Goal: Information Seeking & Learning: Learn about a topic

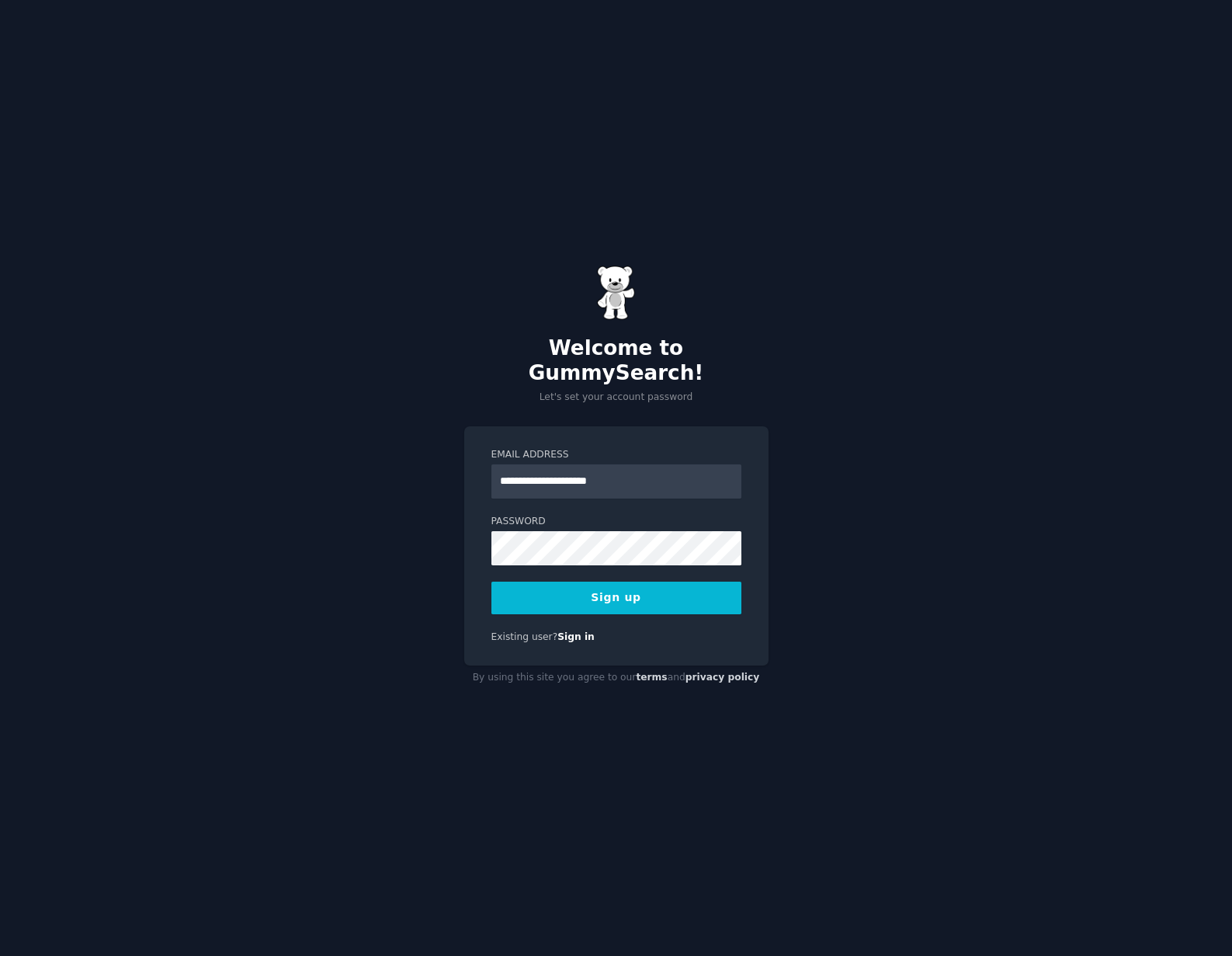
type input "**********"
click at [642, 631] on div "Existing user? Sign in" at bounding box center [616, 638] width 250 height 14
click at [608, 586] on button "Sign up" at bounding box center [616, 598] width 250 height 33
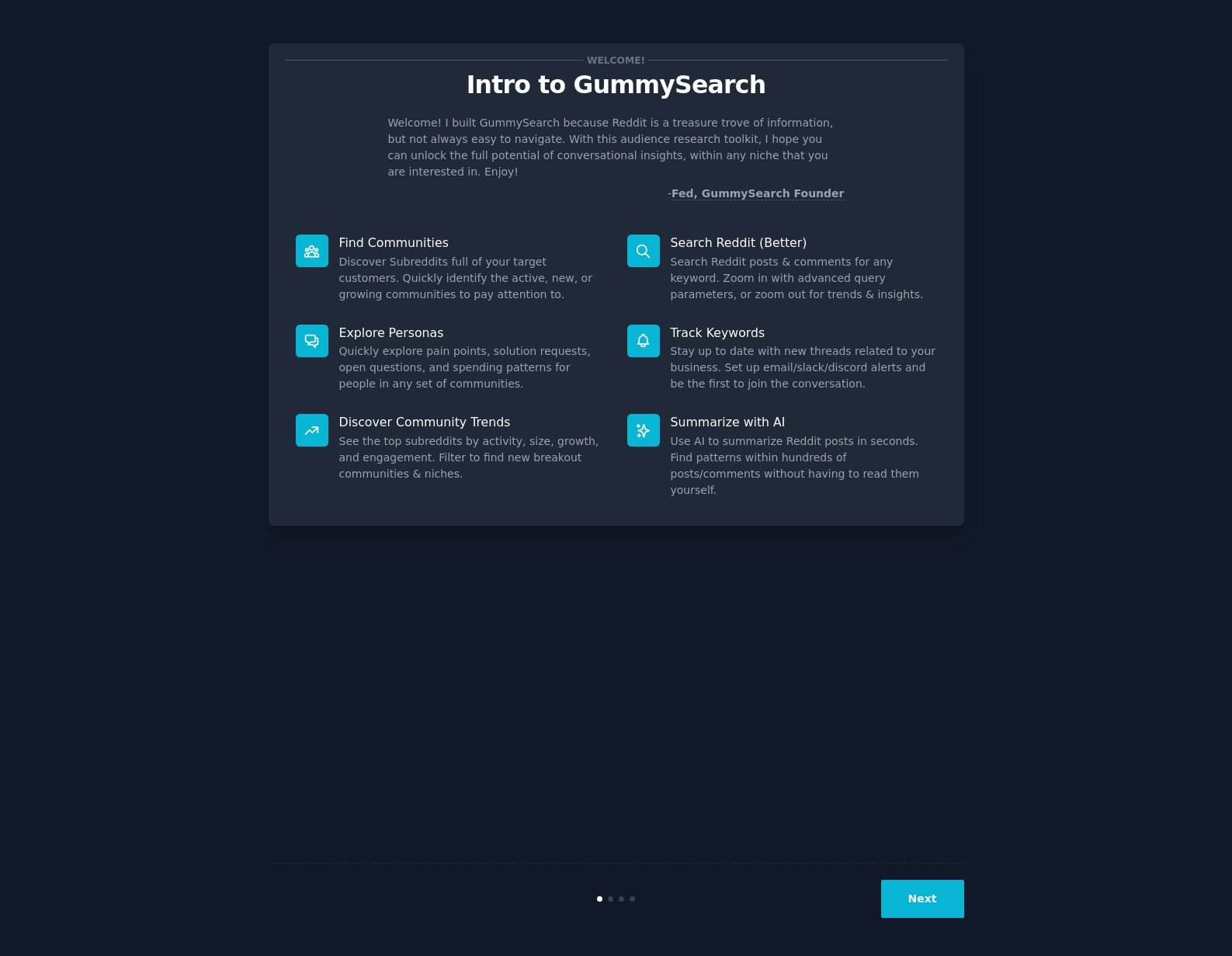
click at [927, 898] on button "Next" at bounding box center [923, 899] width 83 height 38
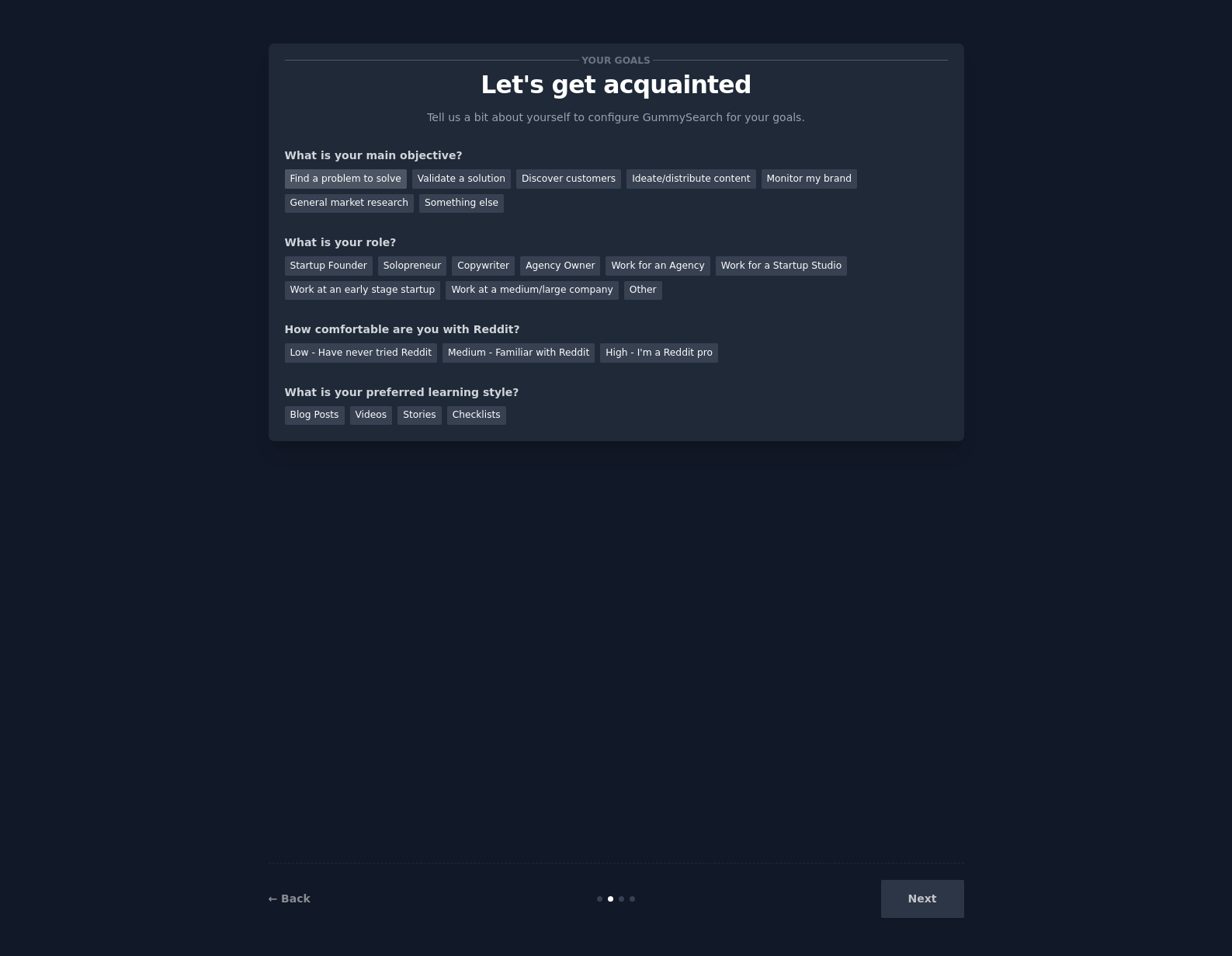
click at [347, 180] on div "Find a problem to solve" at bounding box center [346, 179] width 122 height 20
click at [404, 268] on div "Solopreneur" at bounding box center [412, 266] width 68 height 20
click at [477, 353] on div "Medium - Familiar with Reddit" at bounding box center [519, 353] width 152 height 20
click at [317, 415] on div "Blog Posts" at bounding box center [315, 415] width 60 height 20
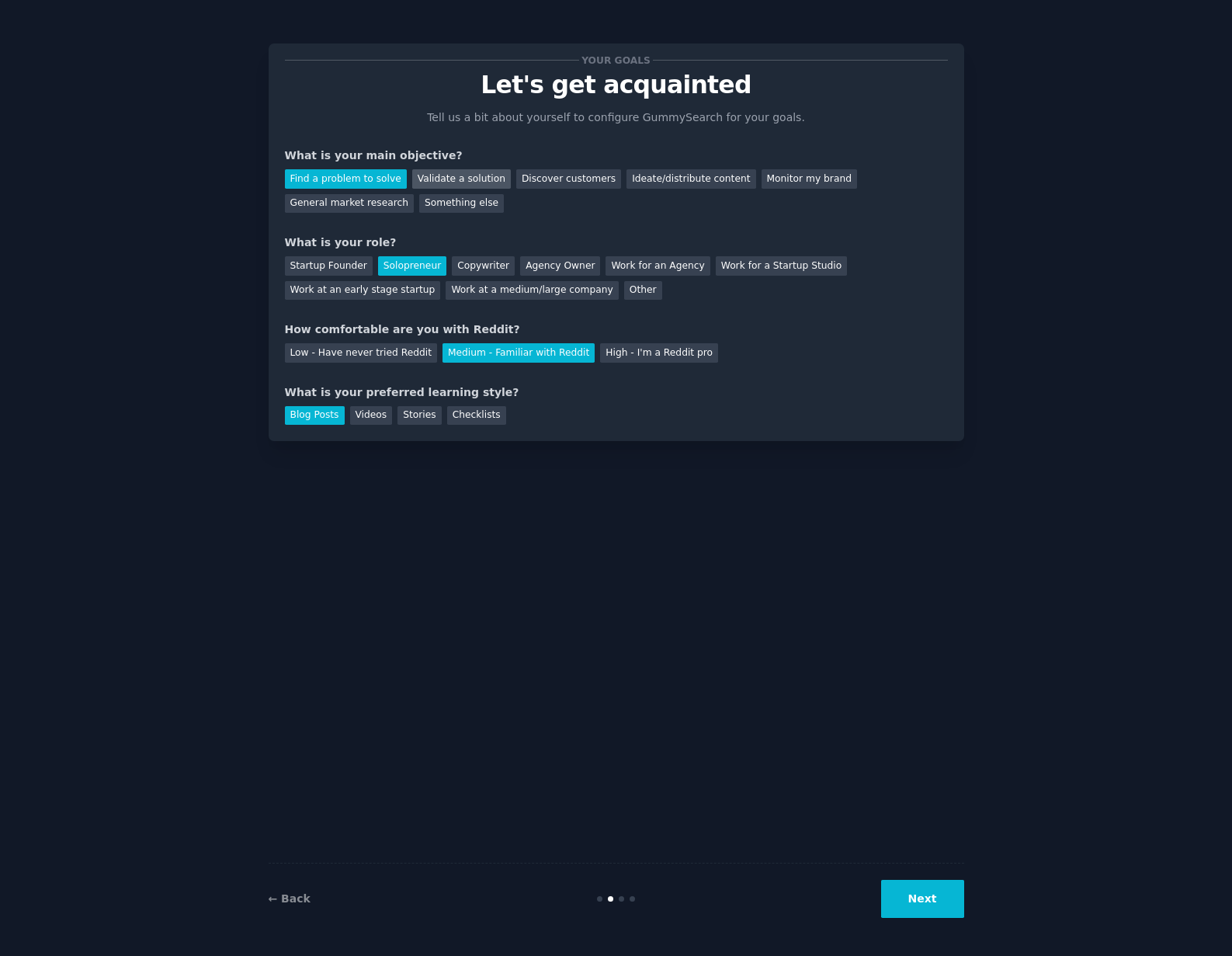
click at [444, 182] on div "Validate a solution" at bounding box center [462, 179] width 99 height 20
click at [368, 179] on div "Find a problem to solve" at bounding box center [346, 179] width 122 height 20
click at [916, 896] on button "Next" at bounding box center [923, 899] width 83 height 38
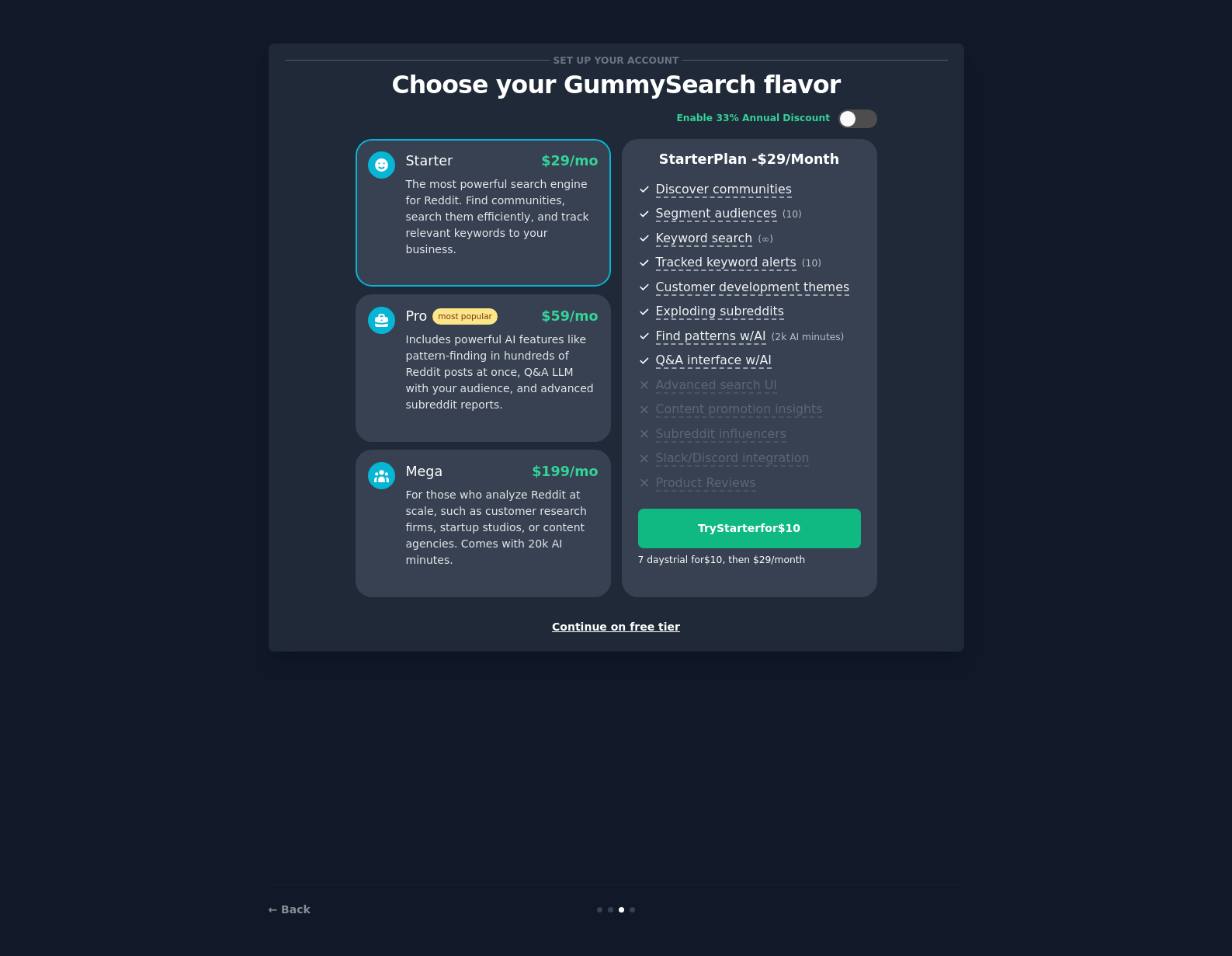
click at [617, 628] on div "Continue on free tier" at bounding box center [617, 627] width 663 height 16
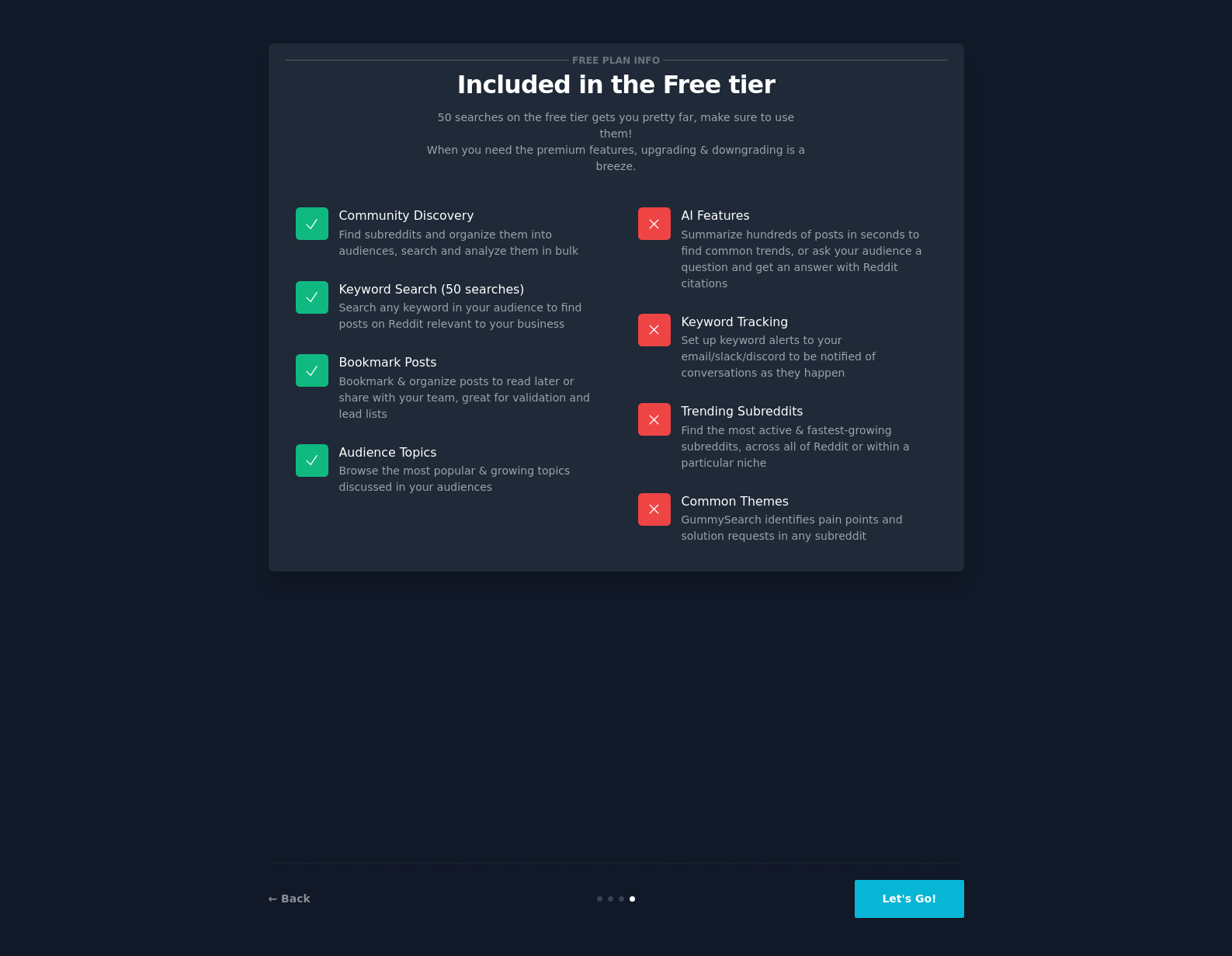
click at [911, 897] on button "Let's Go!" at bounding box center [909, 899] width 109 height 38
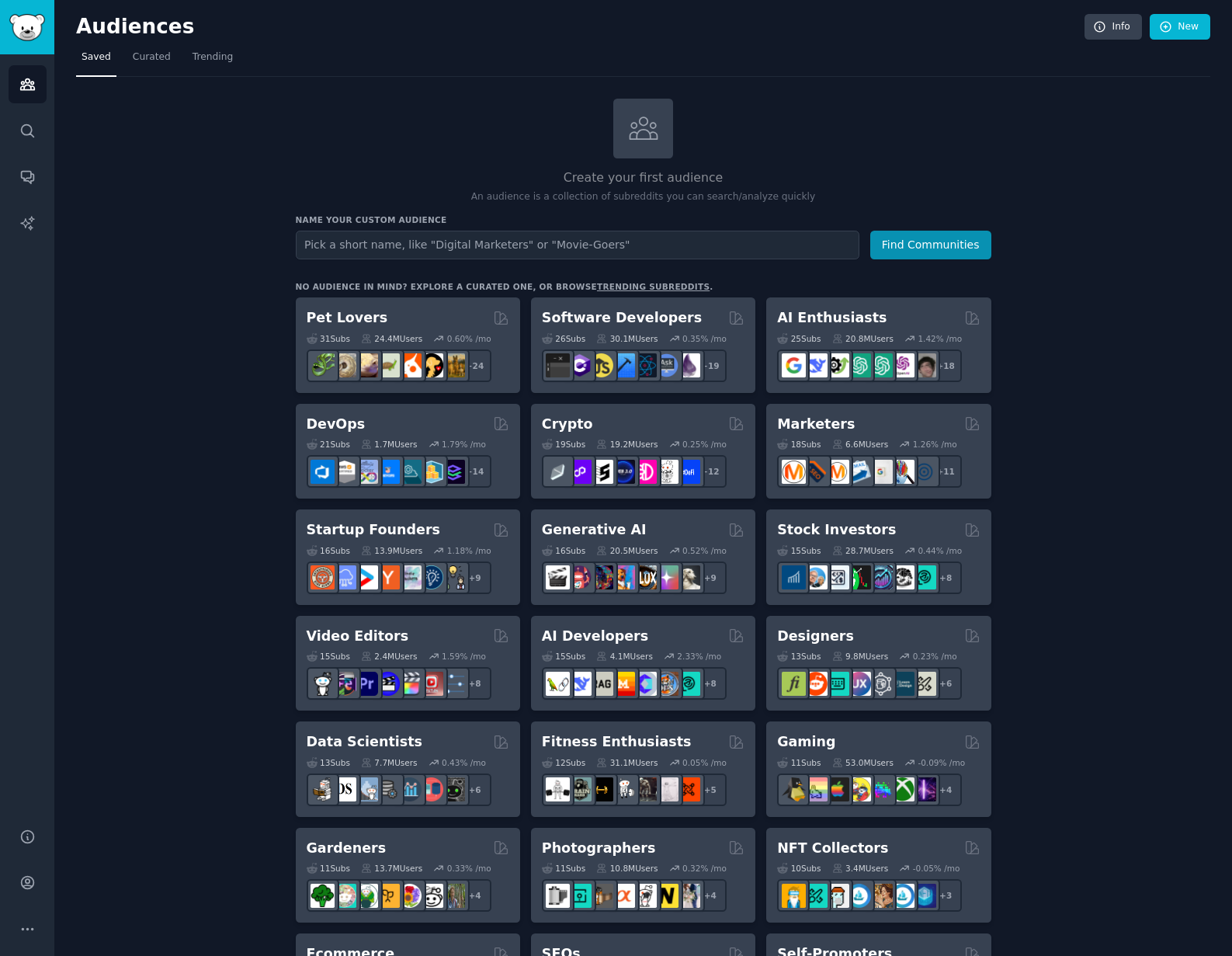
click at [620, 283] on link "trending subreddits" at bounding box center [654, 287] width 113 height 9
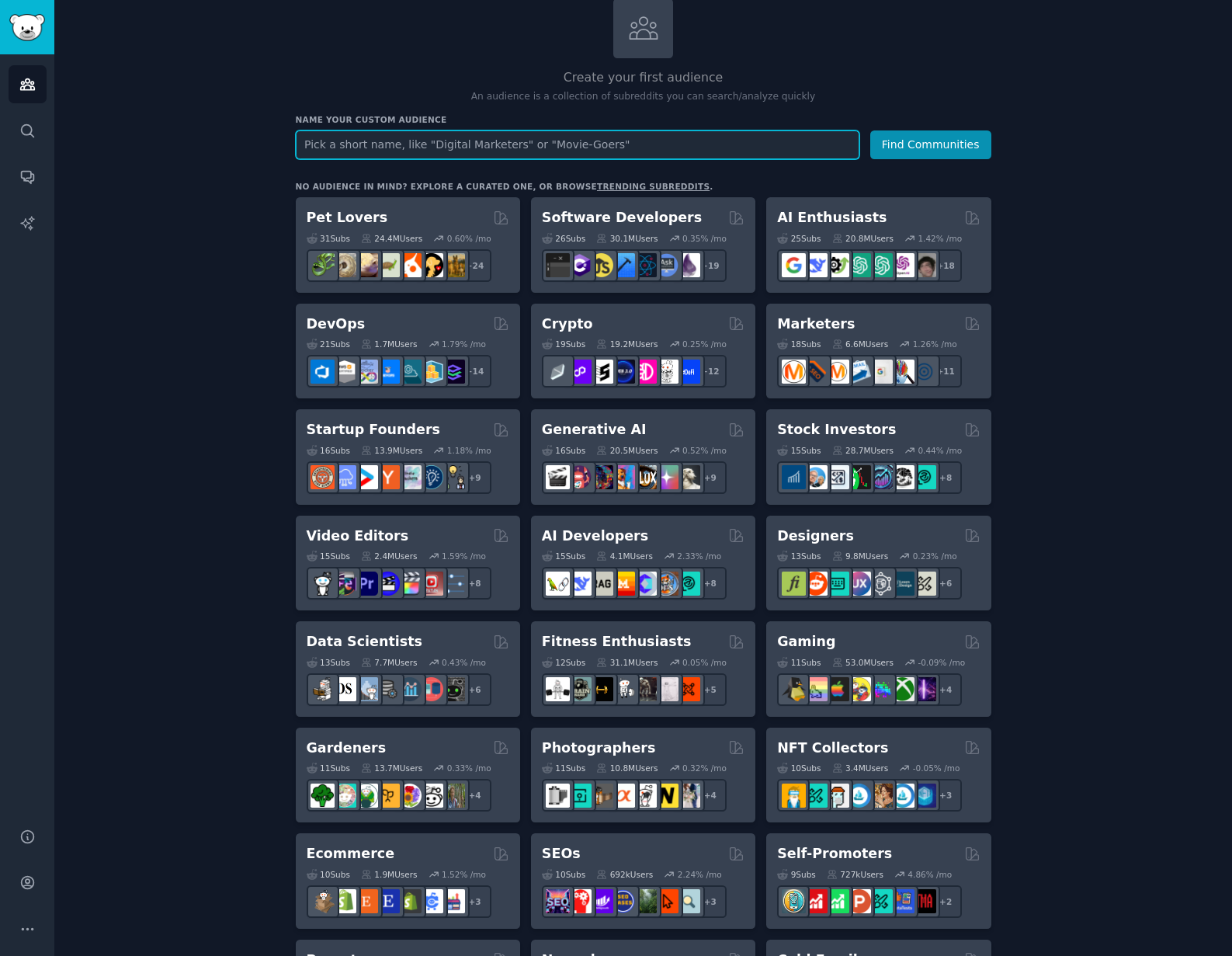
scroll to position [97, 0]
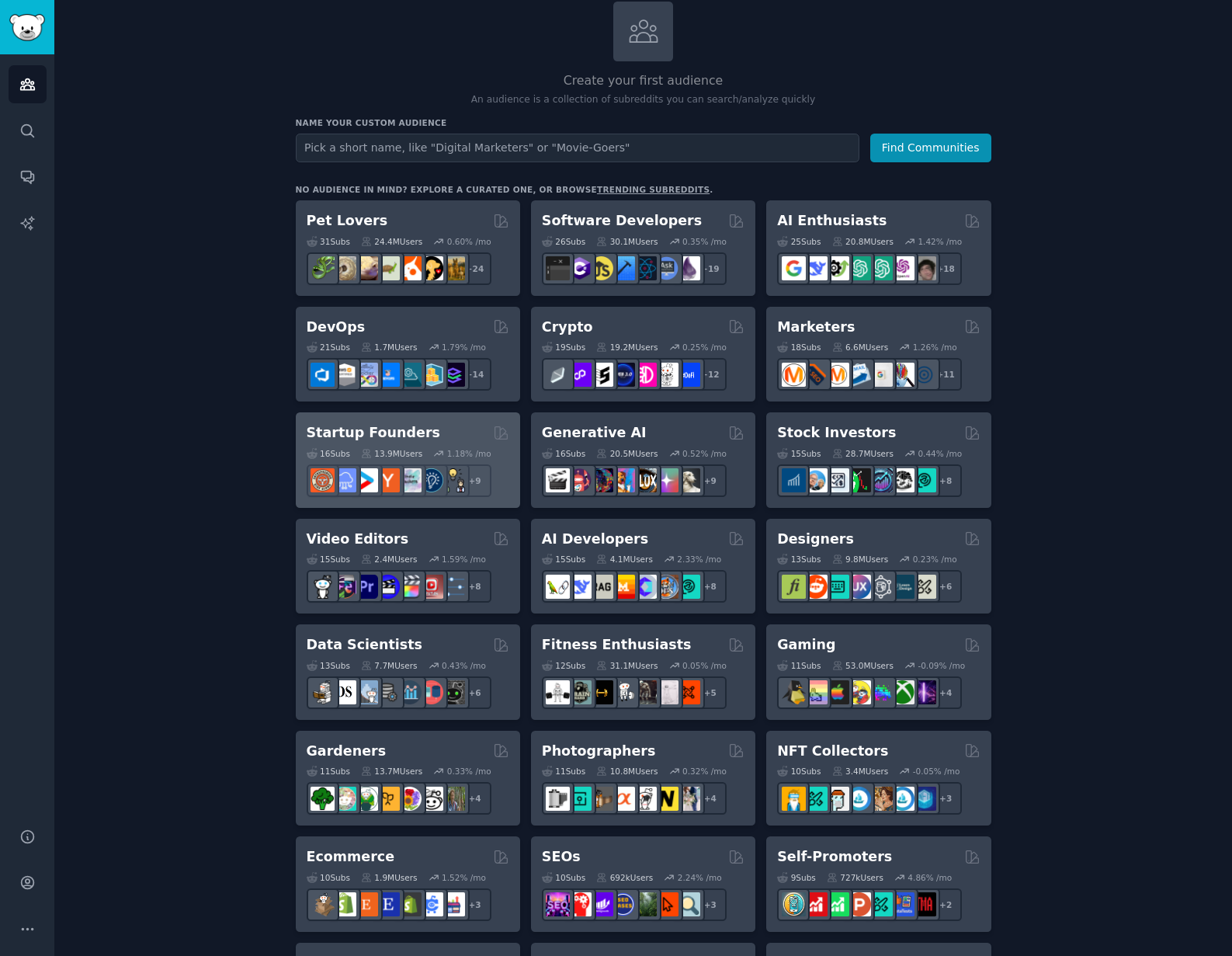
click at [388, 434] on h2 "Startup Founders" at bounding box center [373, 433] width 133 height 20
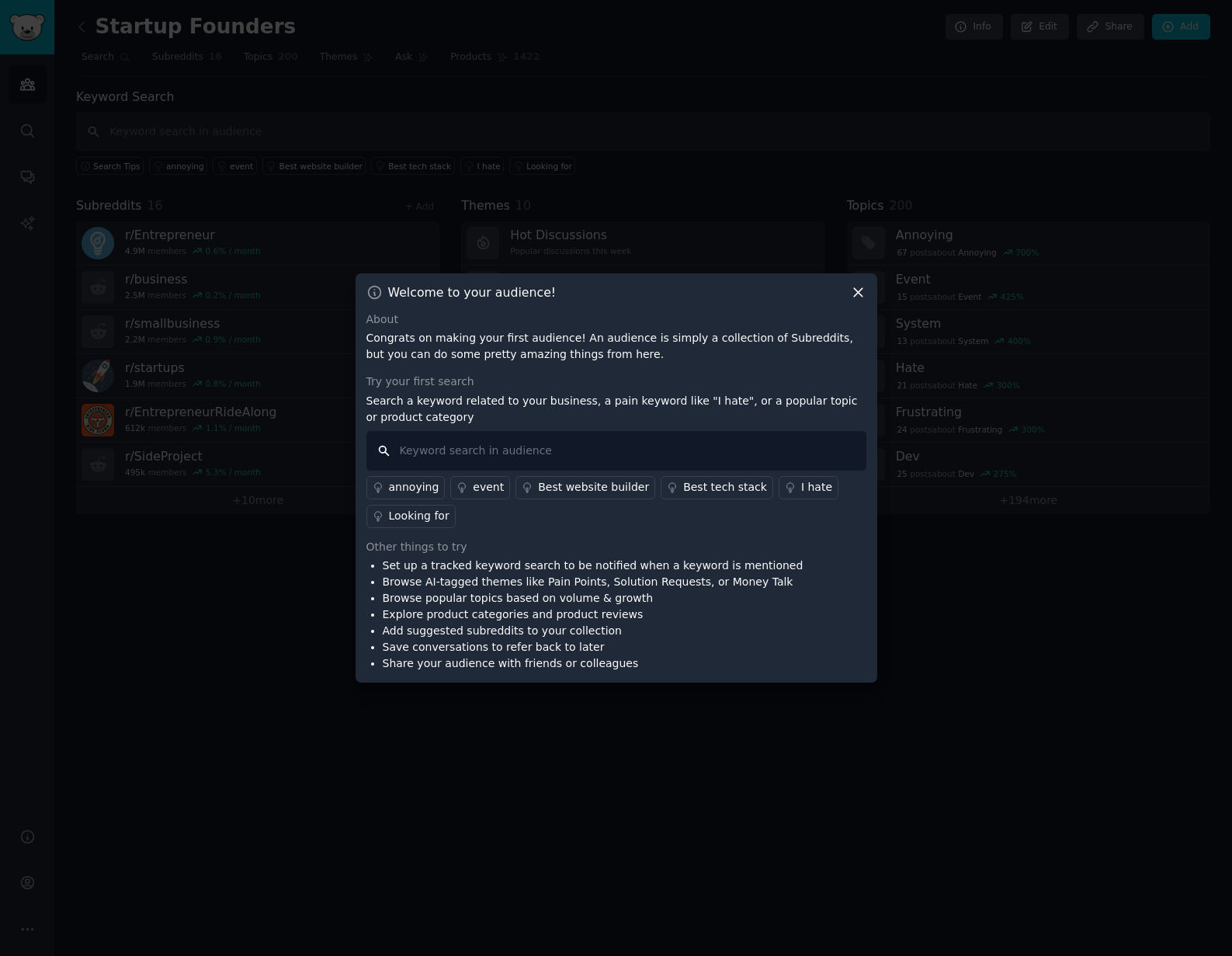
click at [419, 454] on input "text" at bounding box center [617, 451] width 500 height 40
type input "problem"
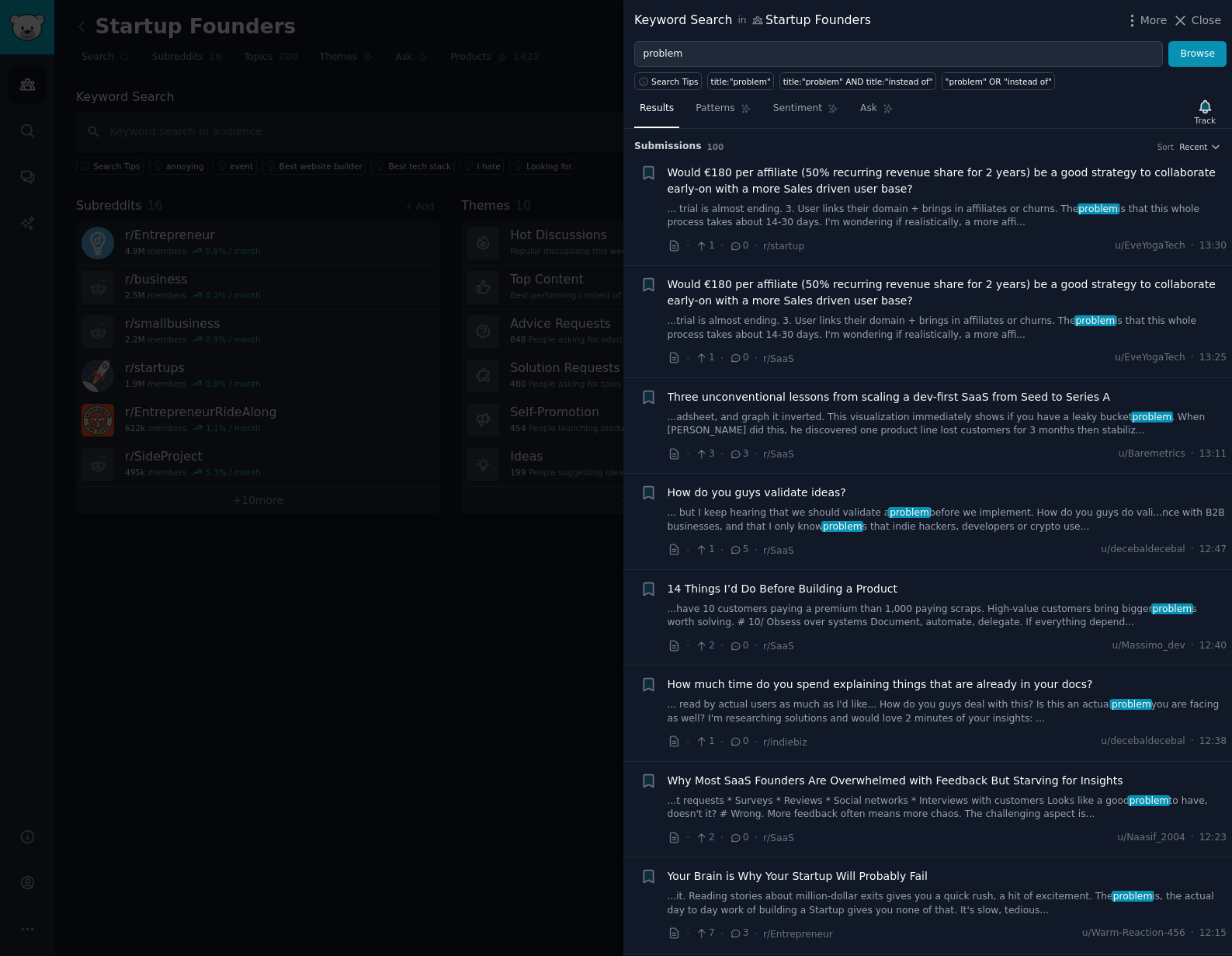
click at [758, 494] on span "How do you guys validate ideas?" at bounding box center [757, 492] width 179 height 16
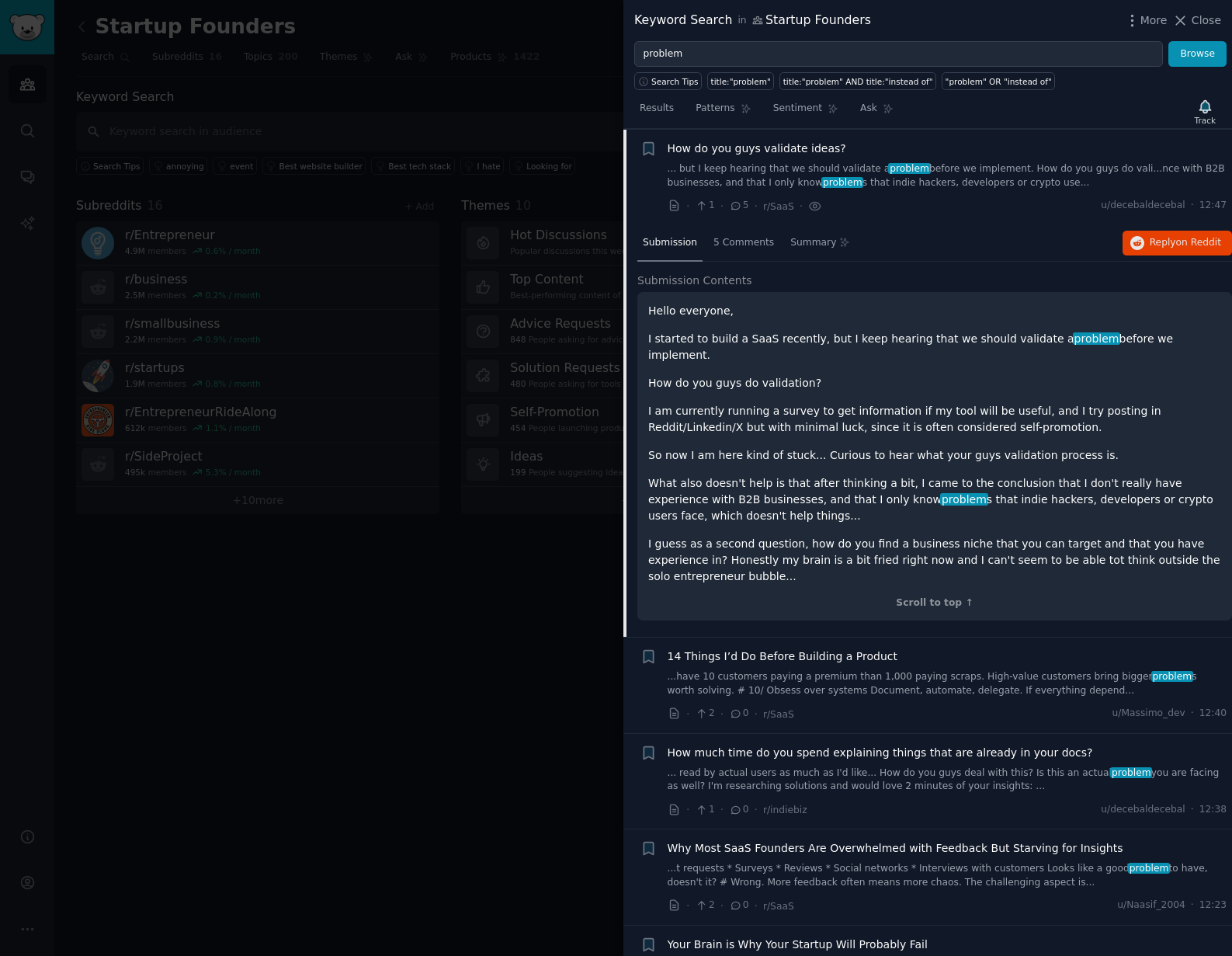
scroll to position [345, 0]
click at [746, 241] on span "5 Comments" at bounding box center [744, 242] width 60 height 14
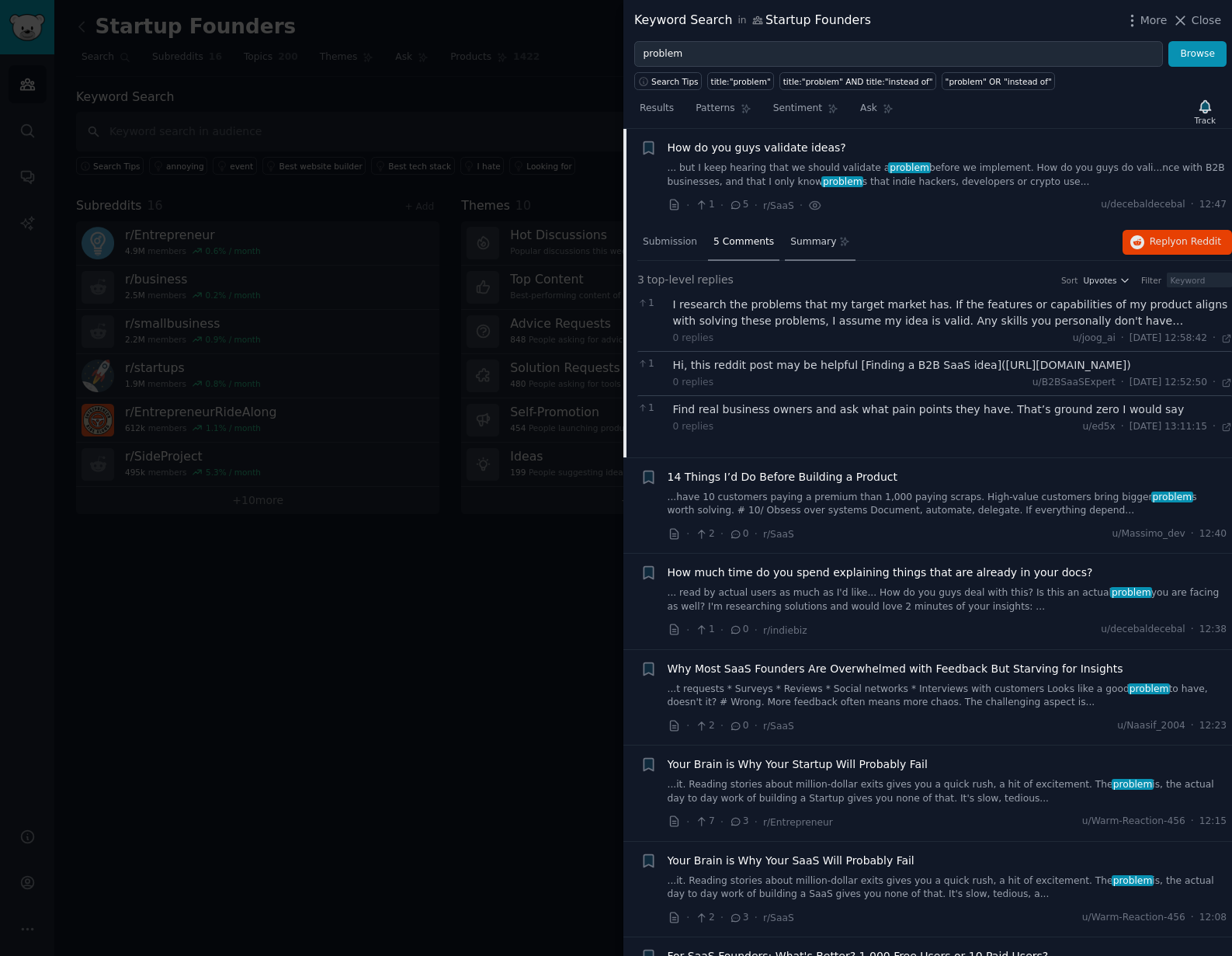
click at [809, 242] on span "Summary" at bounding box center [813, 242] width 45 height 14
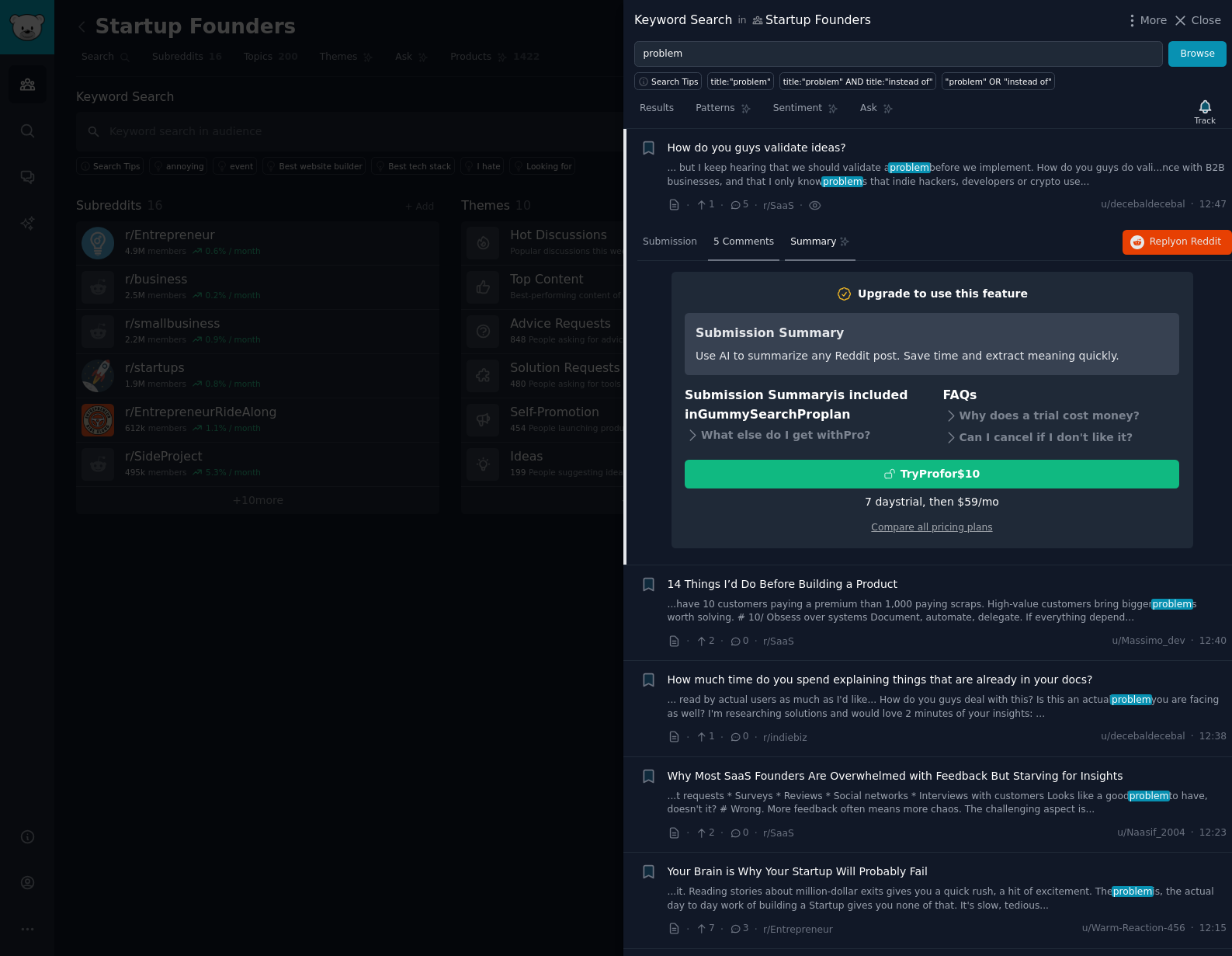
click at [737, 245] on span "5 Comments" at bounding box center [744, 242] width 60 height 14
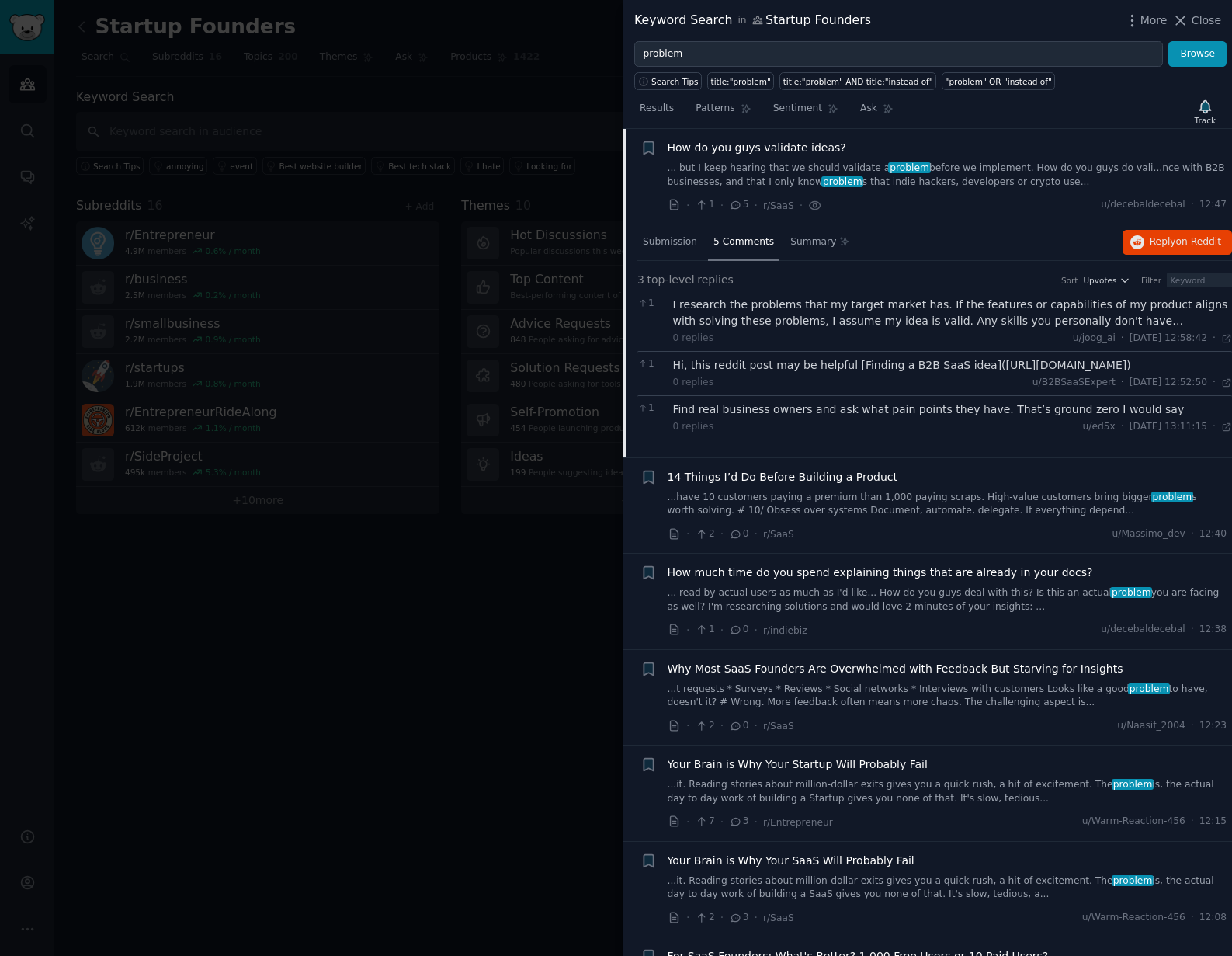
click at [808, 374] on div "Hi, this reddit post may be helpful [Finding a B2B SaaS idea](https://www.reddi…" at bounding box center [953, 365] width 560 height 16
click at [839, 359] on div "Hi, this reddit post may be helpful [Finding a B2B SaaS idea](https://www.reddi…" at bounding box center [953, 365] width 560 height 16
click at [810, 371] on div "Hi, this reddit post may be helpful [Finding a B2B SaaS idea](https://www.reddi…" at bounding box center [953, 365] width 560 height 16
click at [784, 389] on div "Hi, this reddit post may be helpful [Finding a B2B SaaS idea](https://www.reddi…" at bounding box center [953, 374] width 560 height 33
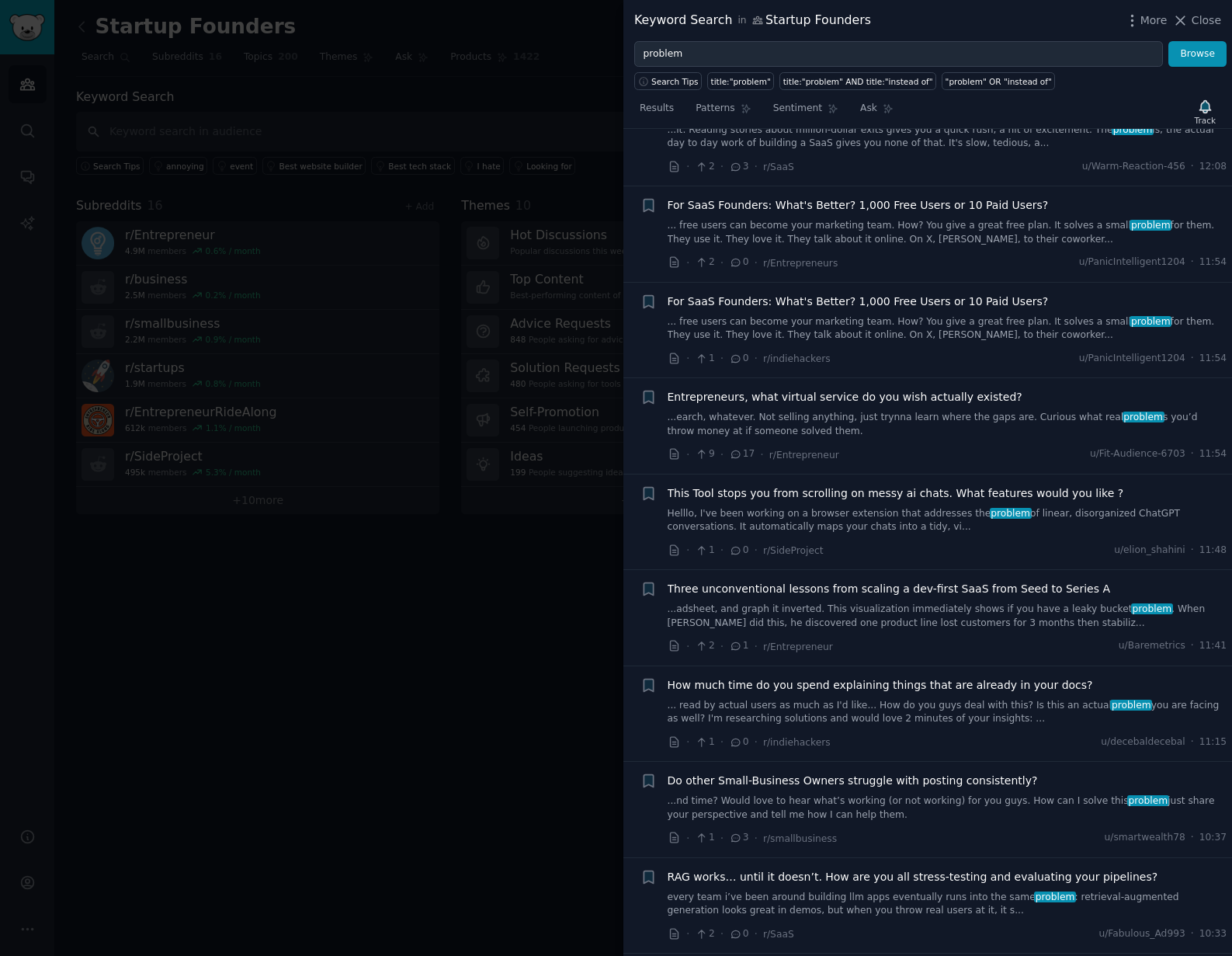
scroll to position [1097, 0]
click at [825, 404] on span "Entrepreneurs, what virtual service do you wish actually existed?" at bounding box center [845, 395] width 355 height 16
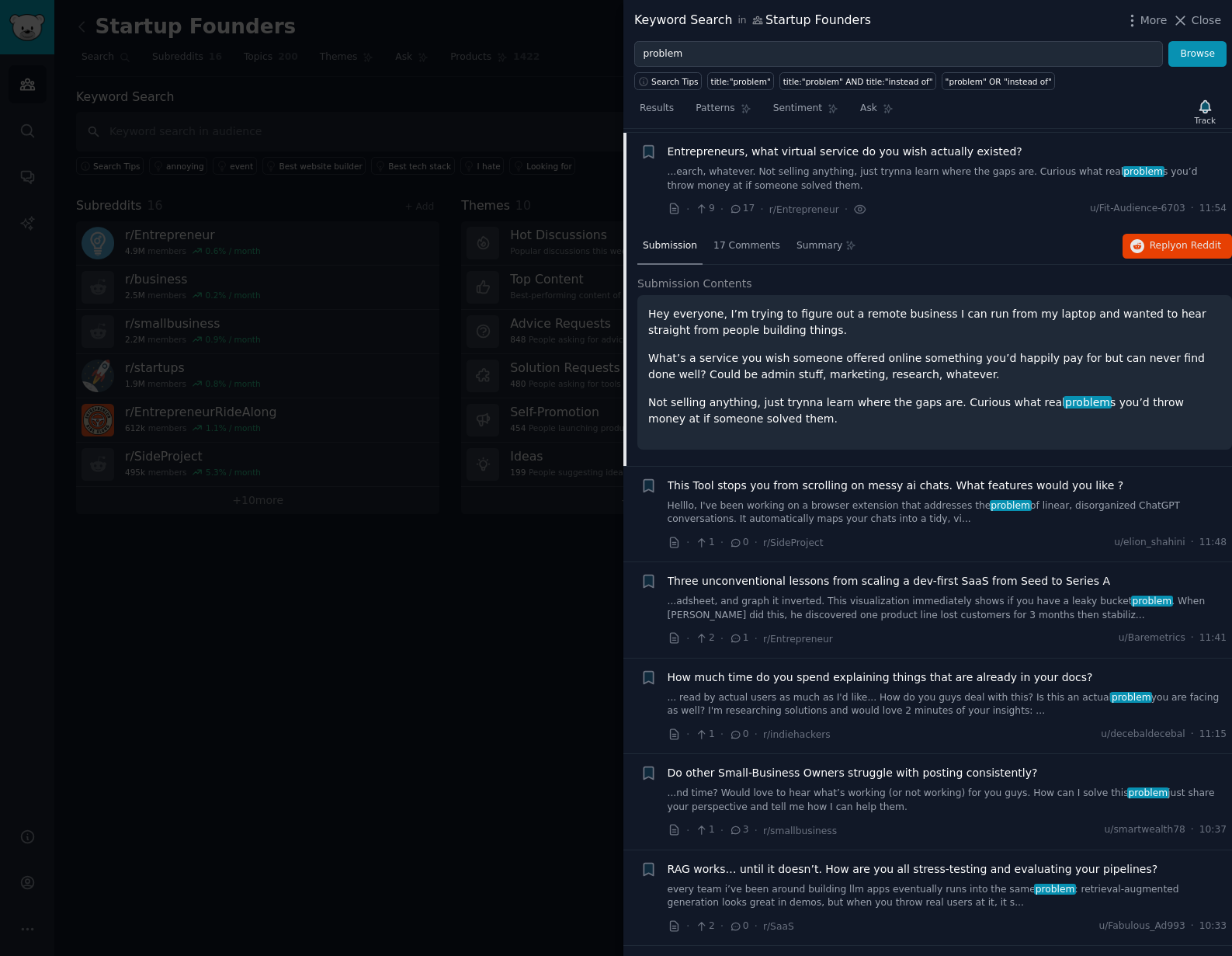
scroll to position [1112, 0]
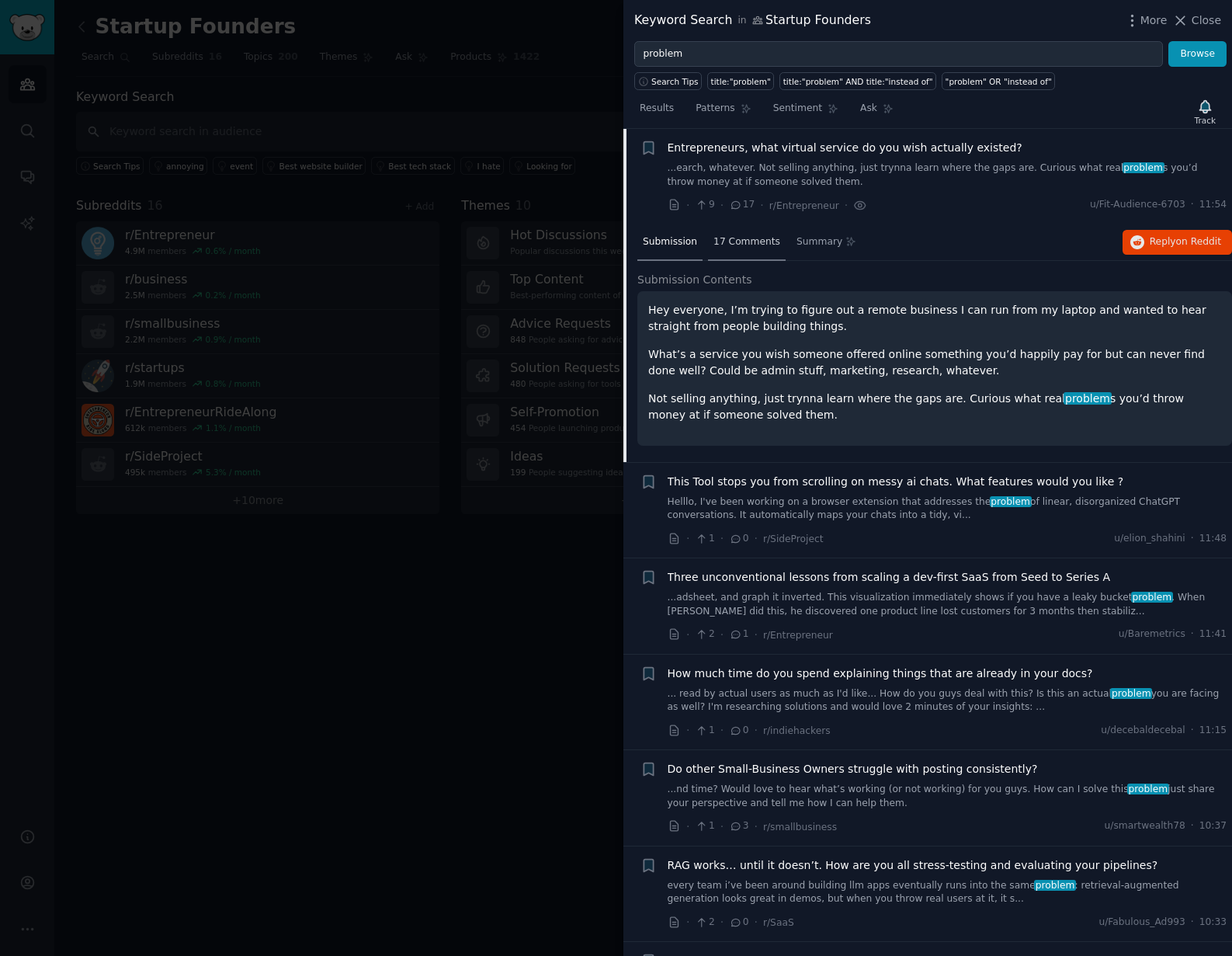
click at [752, 237] on span "17 Comments" at bounding box center [747, 242] width 67 height 14
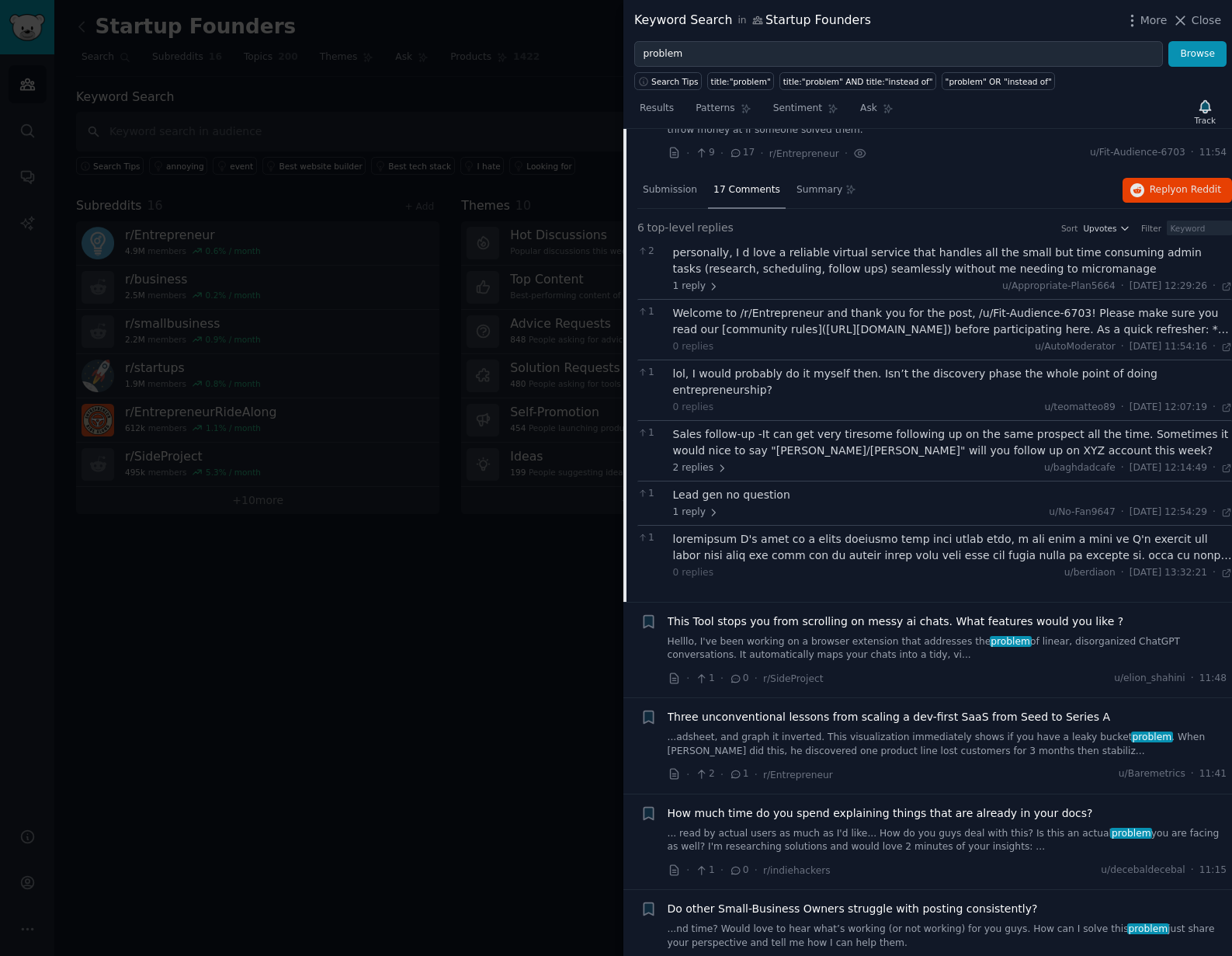
scroll to position [1141, 0]
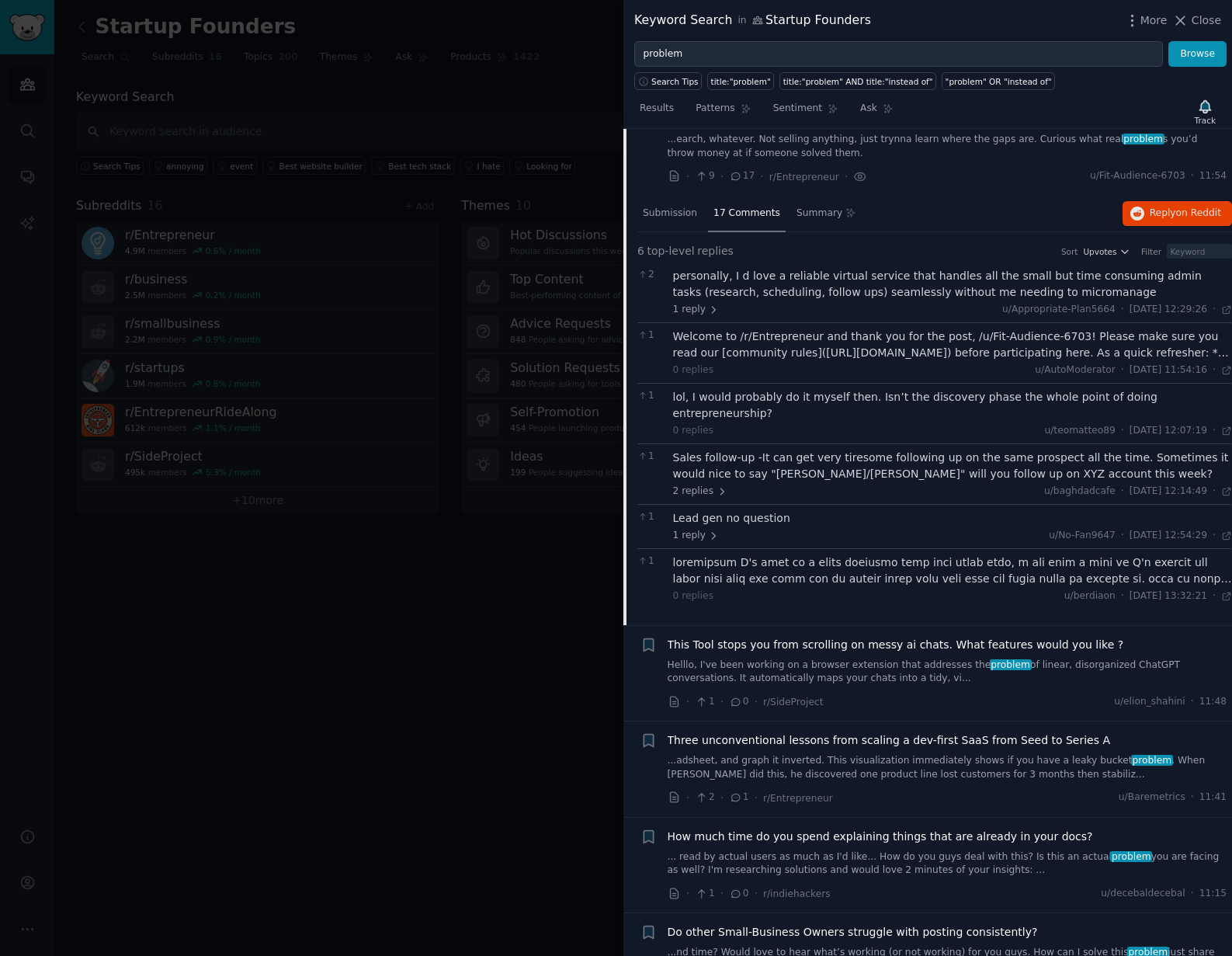
click at [747, 510] on div "Lead gen no question" at bounding box center [953, 518] width 560 height 16
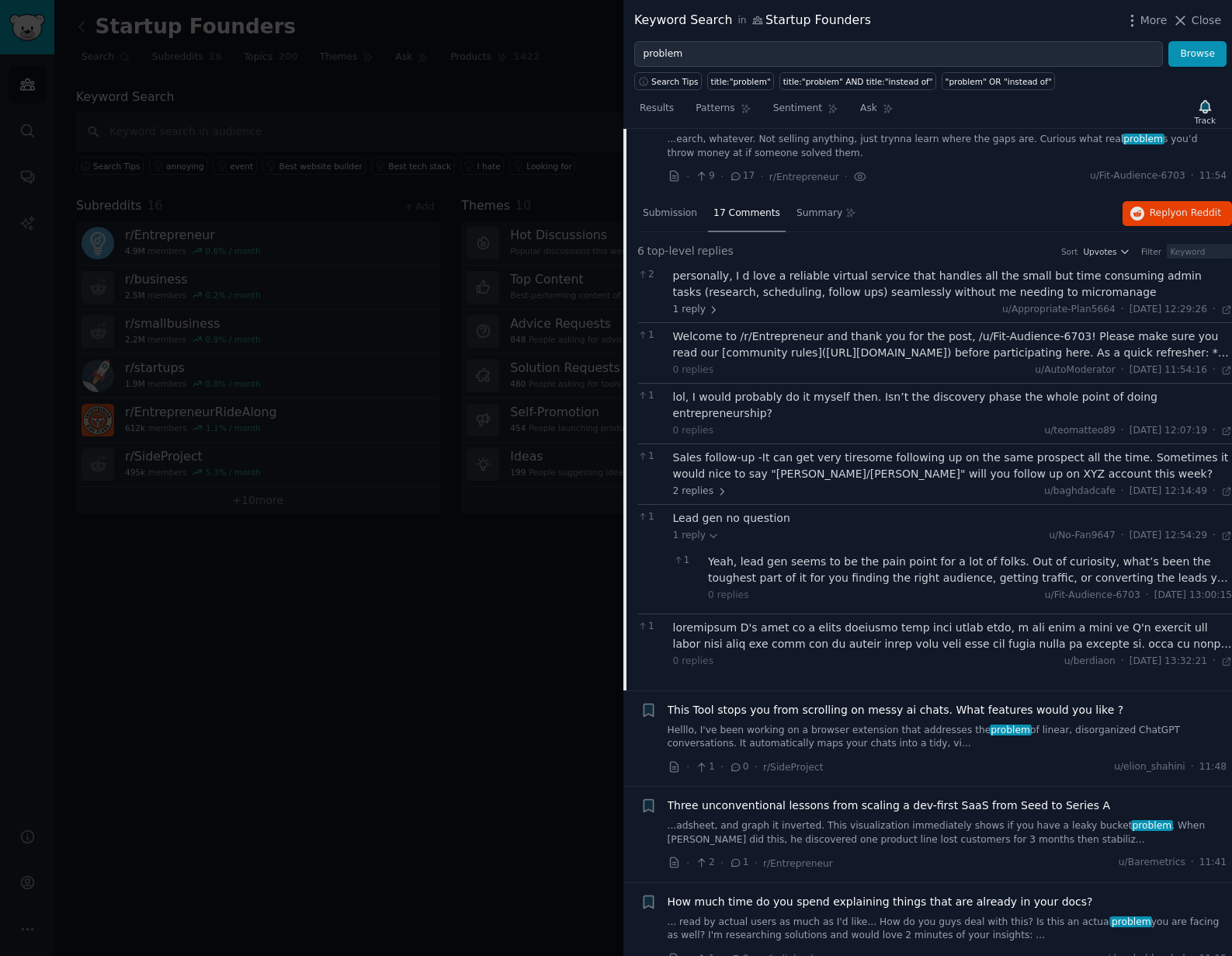
click at [851, 289] on div "personally, I d love a reliable virtual service that handles all the small but …" at bounding box center [953, 284] width 560 height 33
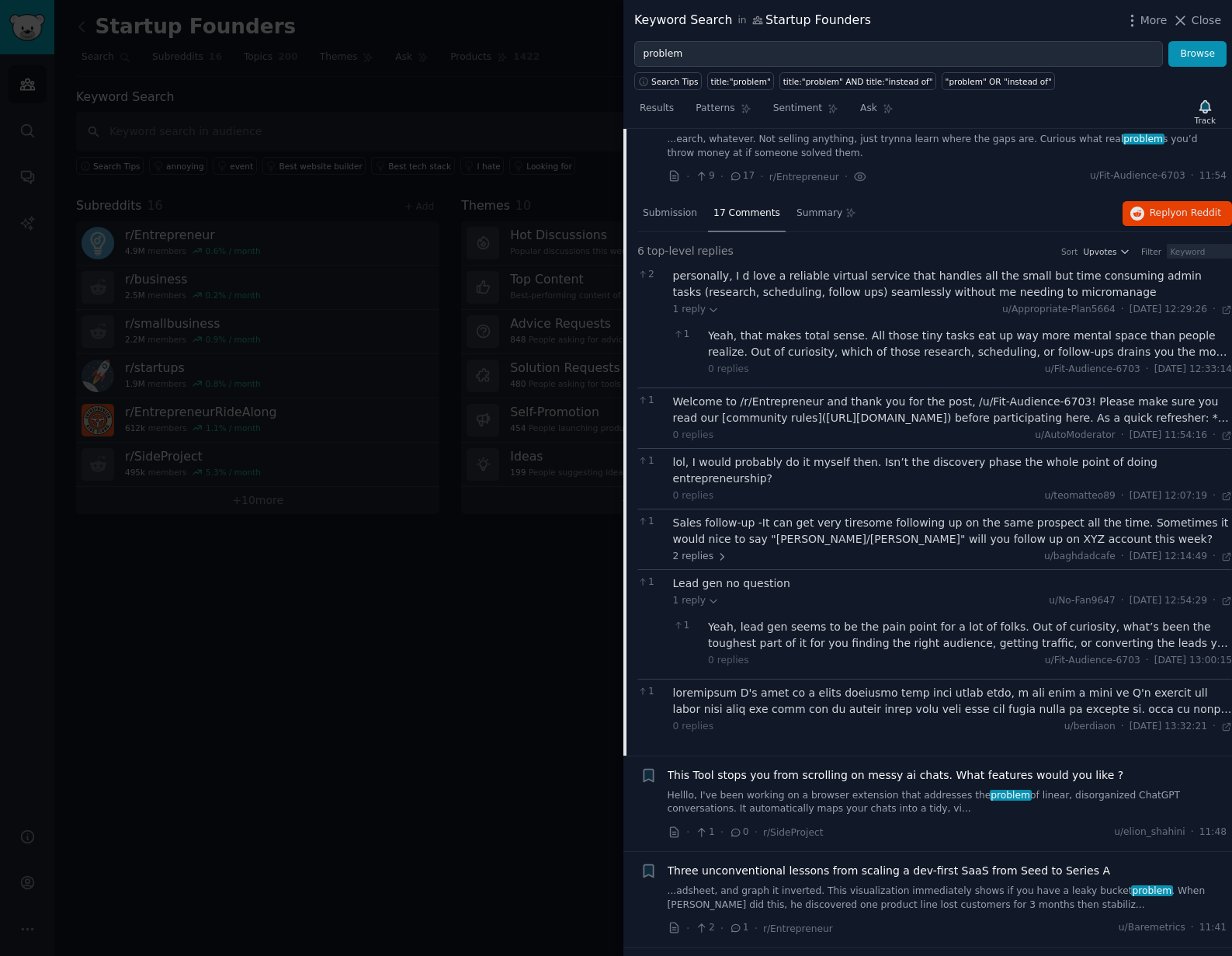
click at [866, 686] on div at bounding box center [953, 701] width 560 height 33
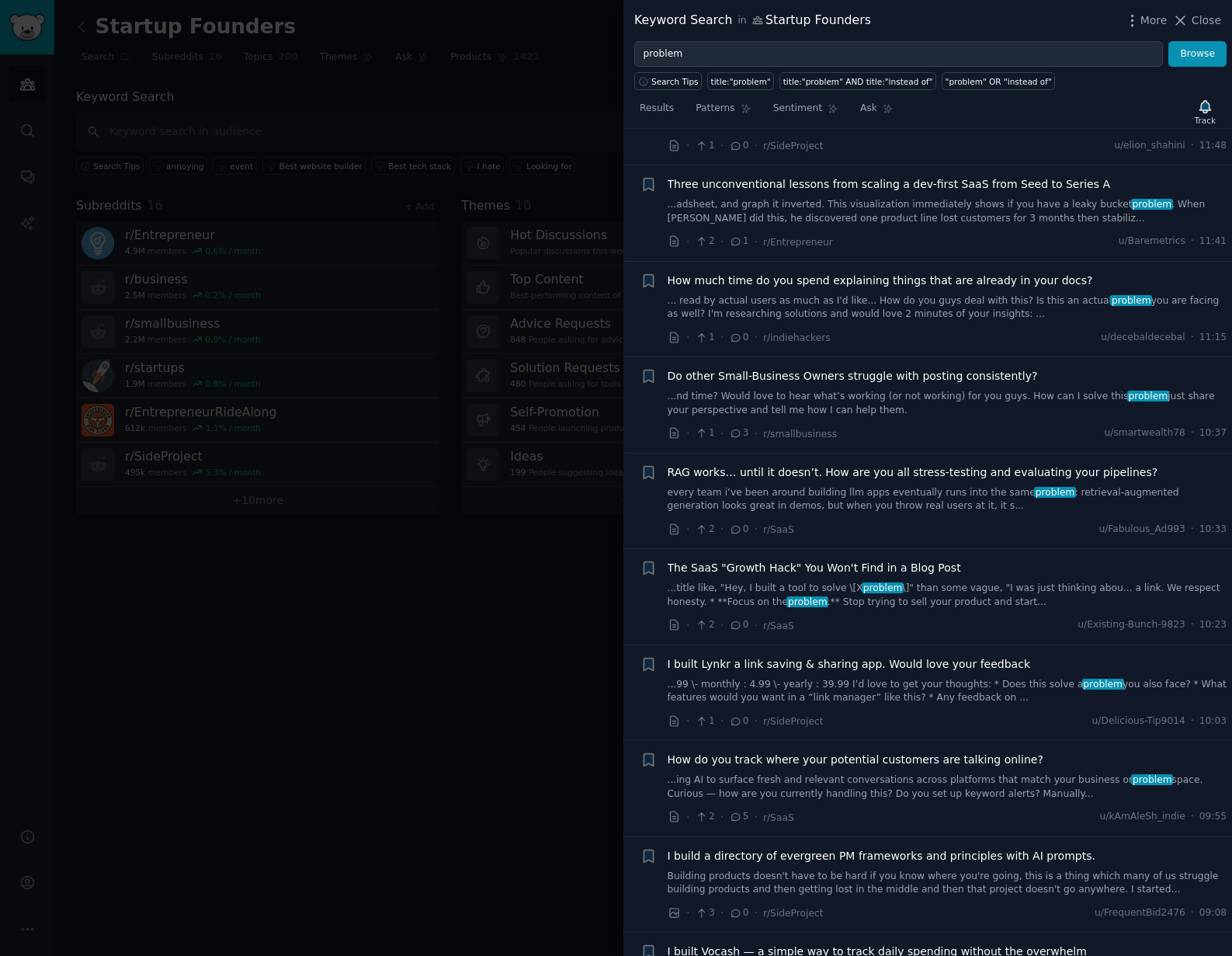
scroll to position [2742, 0]
click at [915, 463] on span "RAG works… until it doesn’t. How are you all stress-testing and evaluating your…" at bounding box center [913, 471] width 491 height 16
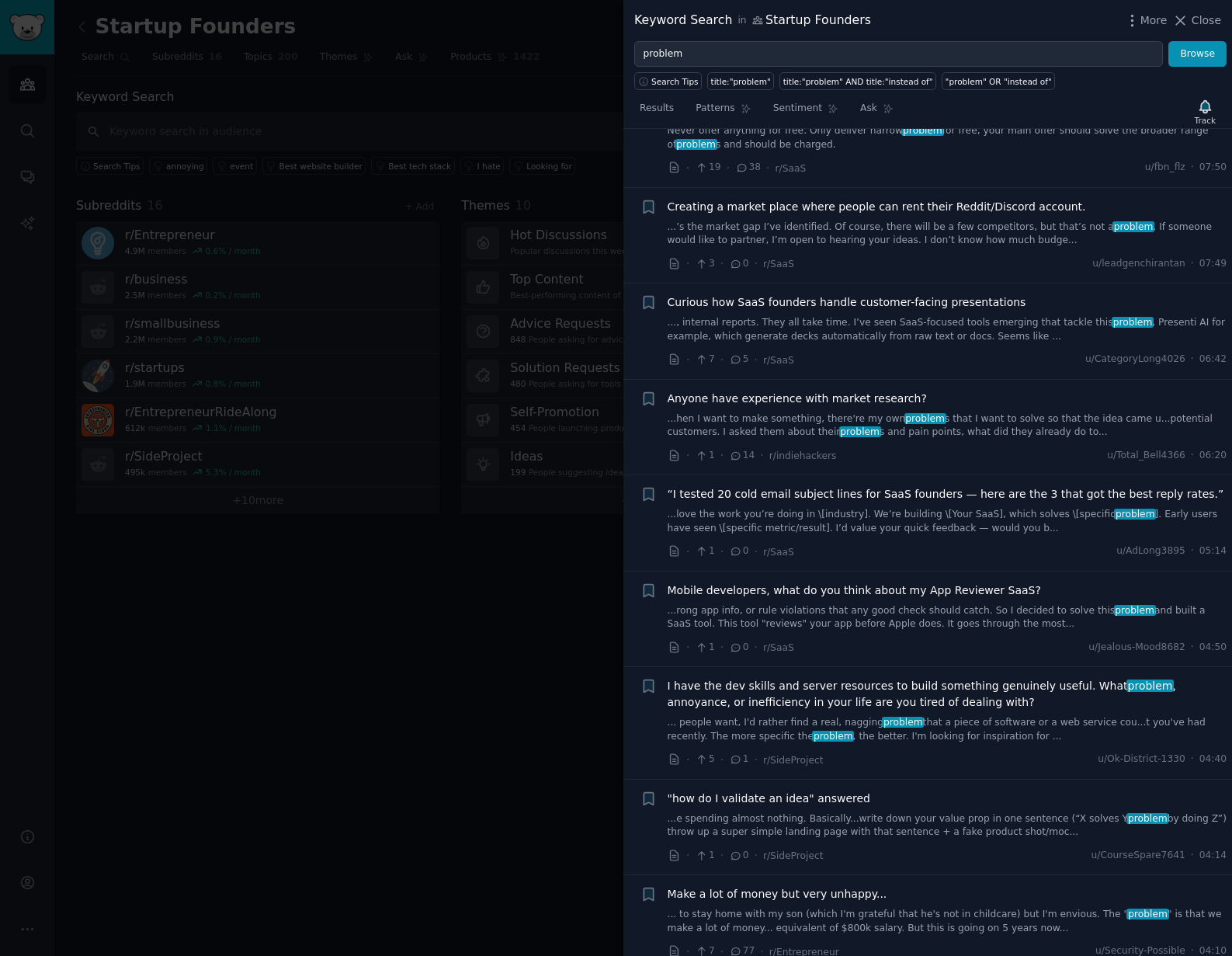
scroll to position [3047, 0]
click at [837, 389] on span "Anyone have experience with market research?" at bounding box center [797, 397] width 259 height 16
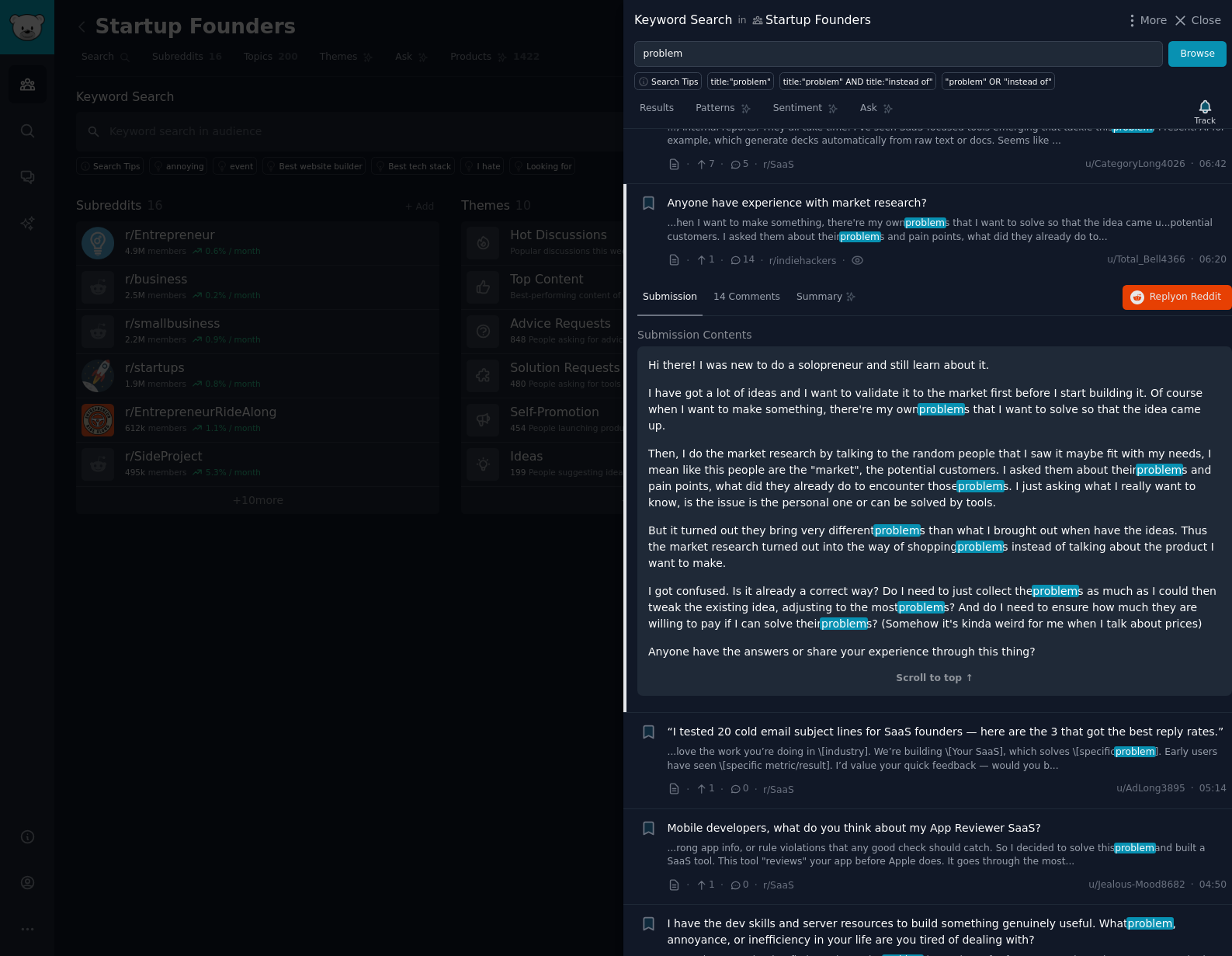
scroll to position [2854, 0]
